Goal: Information Seeking & Learning: Learn about a topic

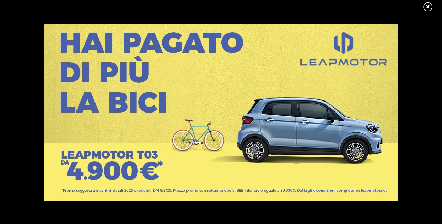
scroll to position [71, 0]
drag, startPoint x: 431, startPoint y: 5, endPoint x: 408, endPoint y: 30, distance: 34.1
click at [431, 5] on link at bounding box center [432, 7] width 18 height 11
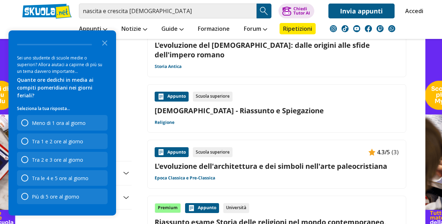
scroll to position [673, 0]
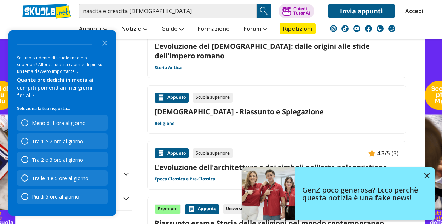
click at [234, 107] on link "Cristianesimo - Riassunto e Spiegazione" at bounding box center [277, 112] width 244 height 10
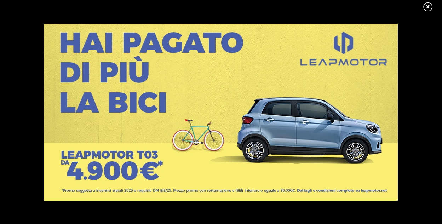
drag, startPoint x: 425, startPoint y: 7, endPoint x: 421, endPoint y: 9, distance: 4.9
click at [425, 7] on link at bounding box center [432, 7] width 18 height 11
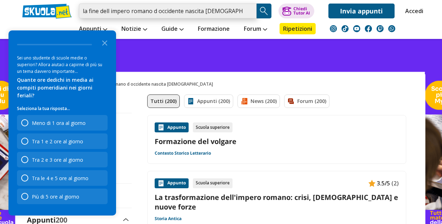
click at [244, 8] on input "la fine dell impero romano d occidente nascita [DEMOGRAPHIC_DATA]" at bounding box center [168, 11] width 178 height 15
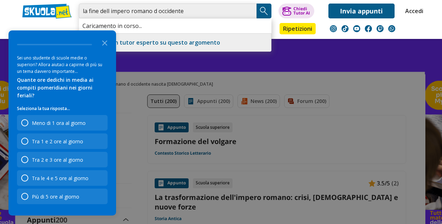
type input "la fine dell impero romano d occidente"
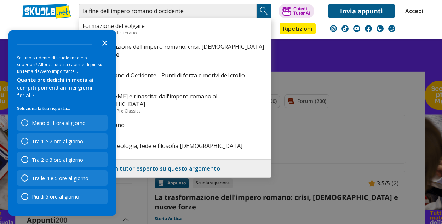
click at [104, 47] on icon "Close the survey" at bounding box center [105, 42] width 14 height 14
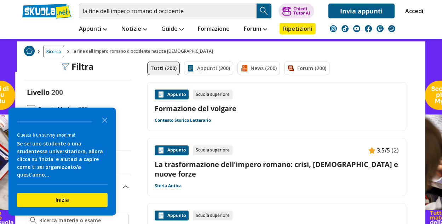
scroll to position [71, 0]
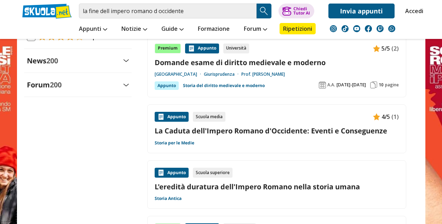
scroll to position [779, 0]
